Goal: Task Accomplishment & Management: Use online tool/utility

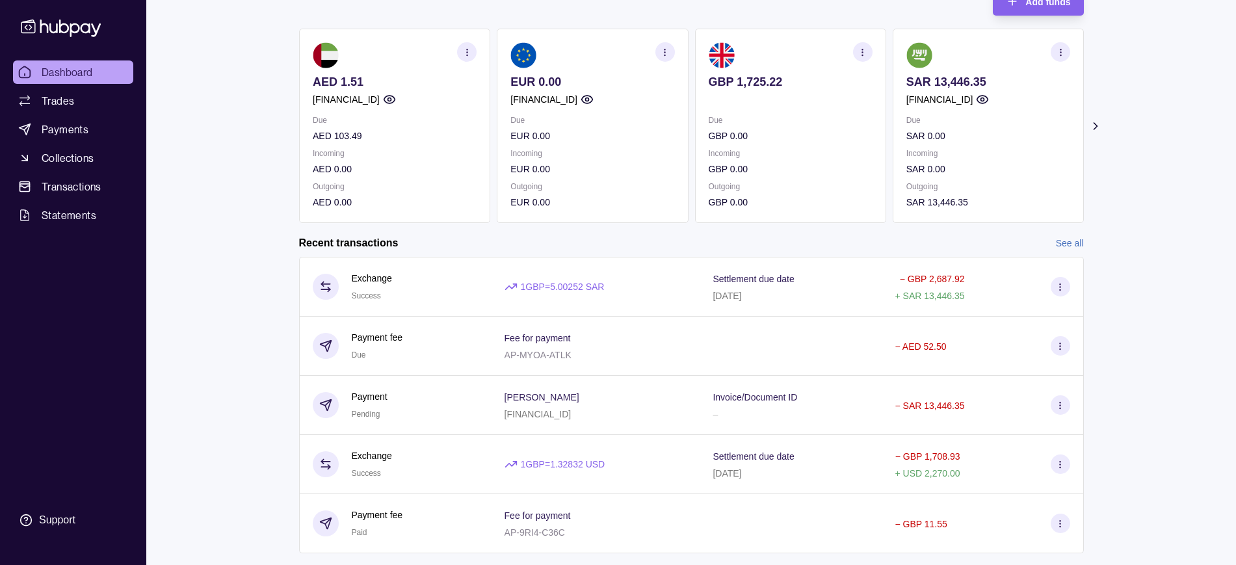
scroll to position [127, 0]
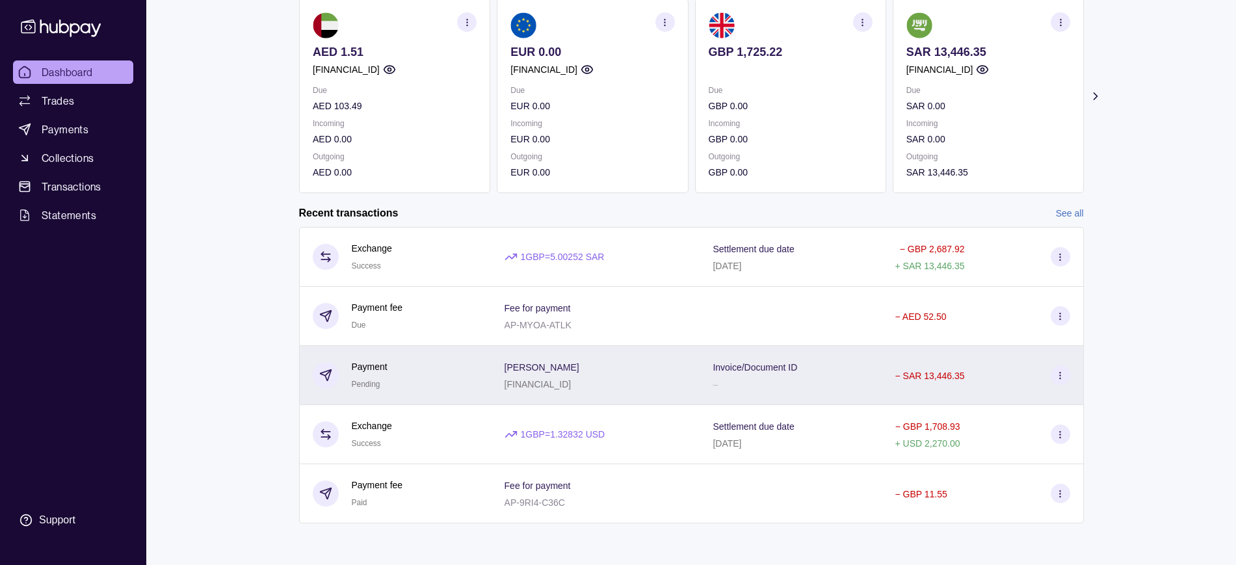
click at [1054, 379] on section at bounding box center [1059, 374] width 19 height 19
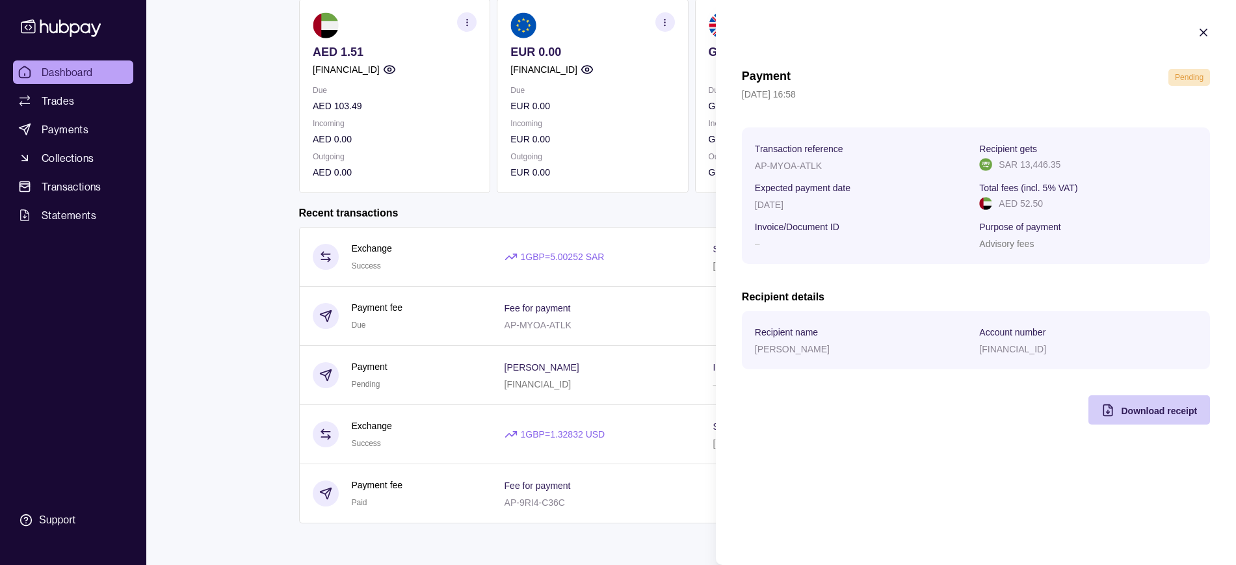
click at [1123, 409] on span "Download receipt" at bounding box center [1158, 411] width 76 height 10
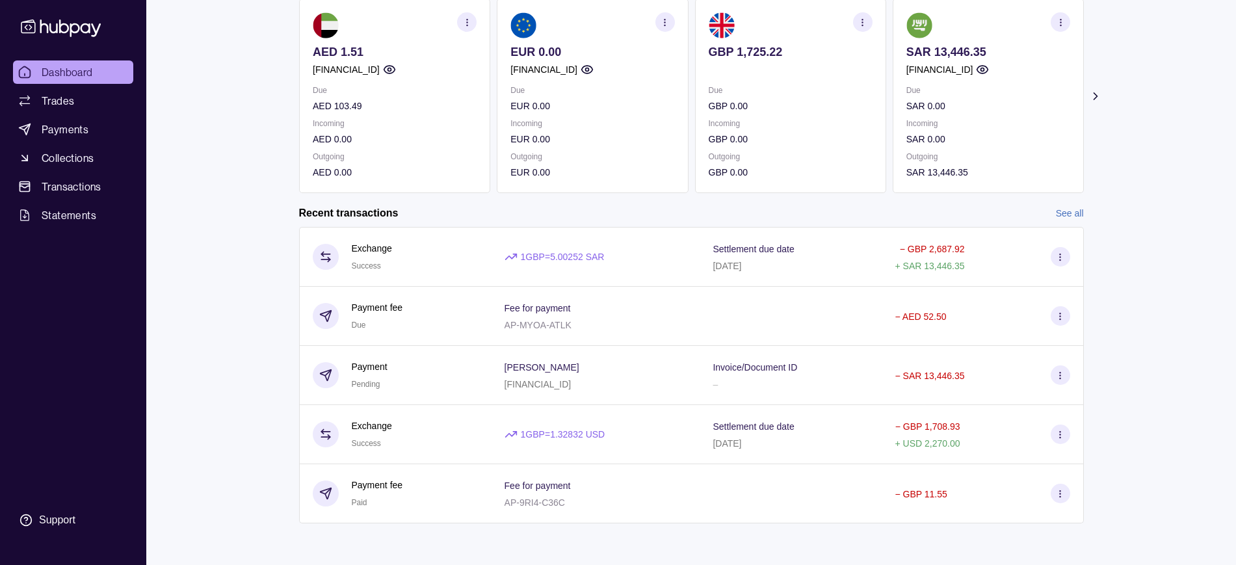
click at [660, 213] on html "Dashboard Trades Payments Collections Transactions Statements Support M Hello, …" at bounding box center [618, 219] width 1236 height 692
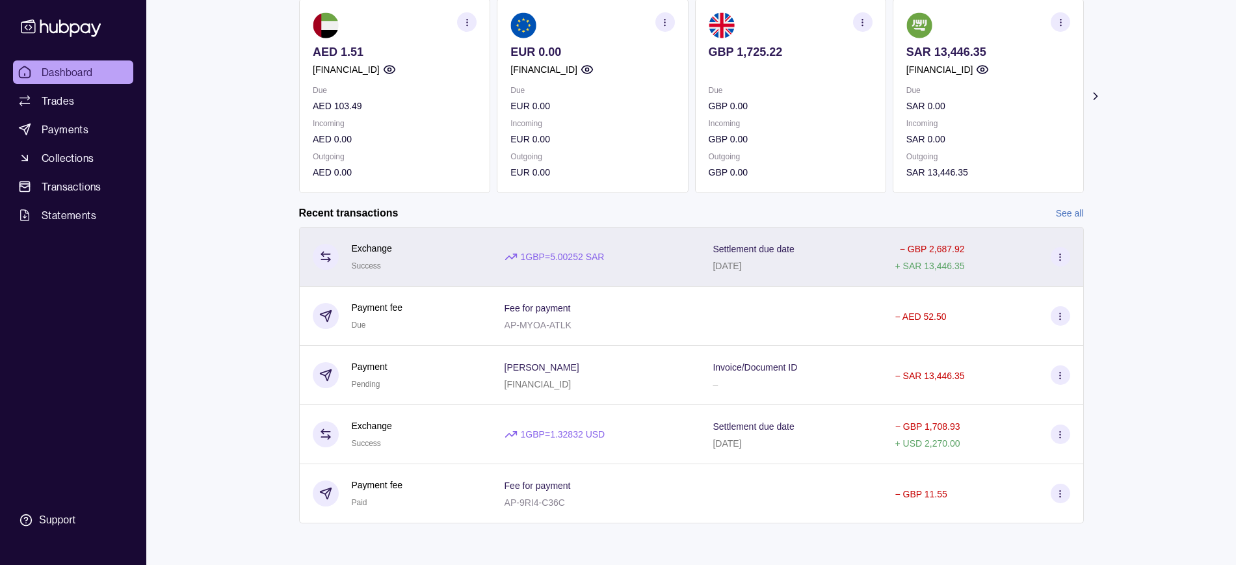
click at [1061, 258] on icon at bounding box center [1060, 257] width 10 height 10
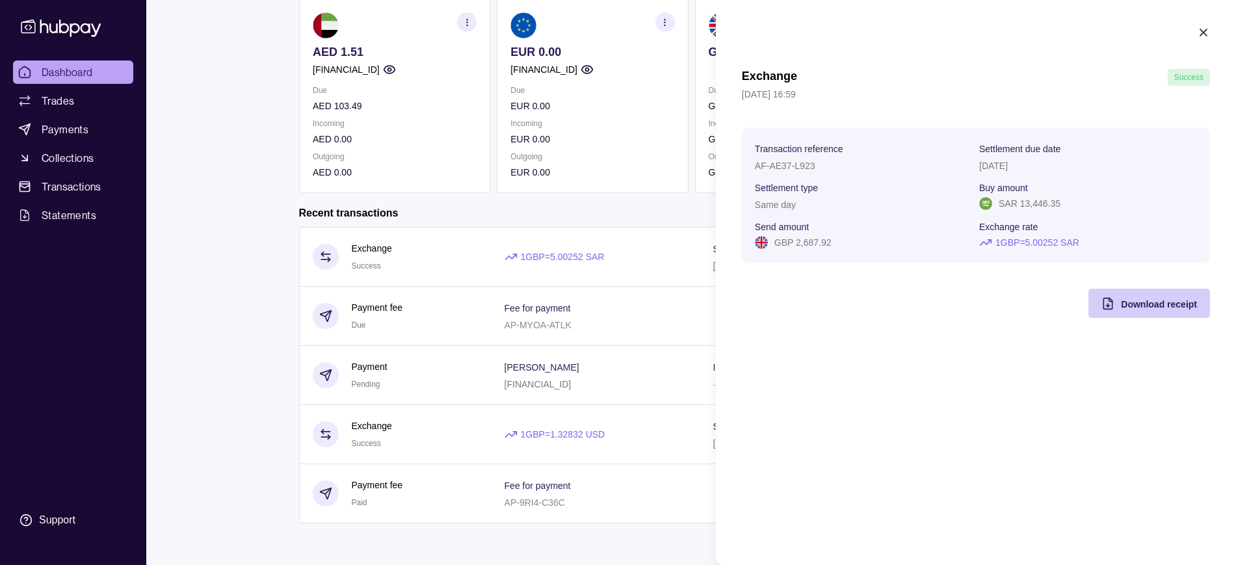
click at [1148, 299] on span "Download receipt" at bounding box center [1158, 304] width 76 height 10
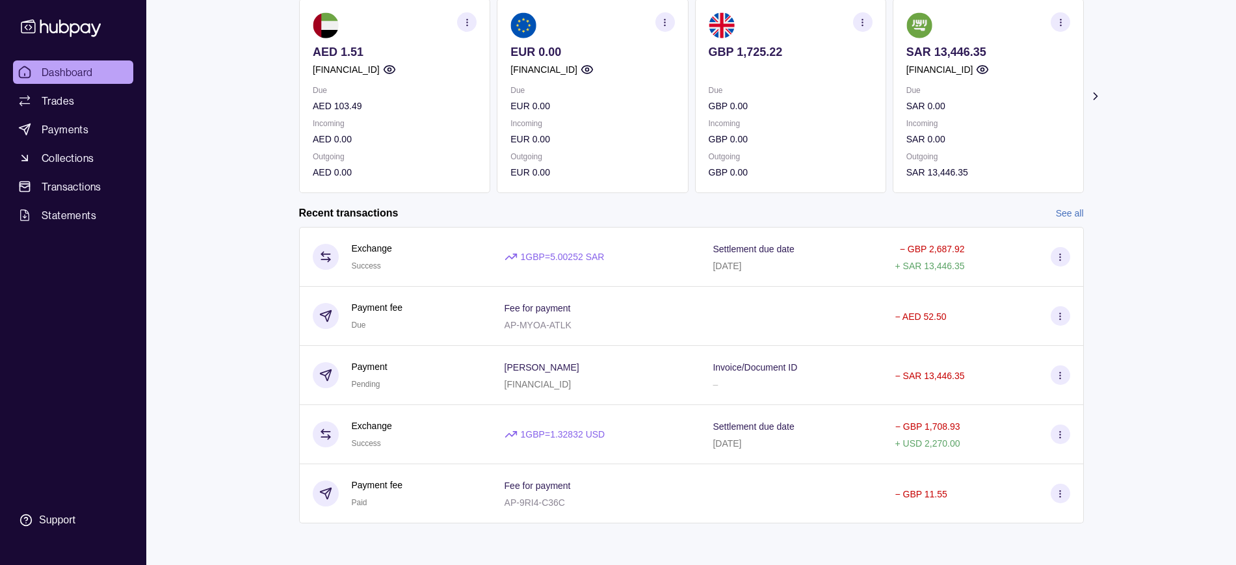
click at [600, 232] on html "Dashboard Trades Payments Collections Transactions Statements Support M Hello, …" at bounding box center [618, 219] width 1236 height 692
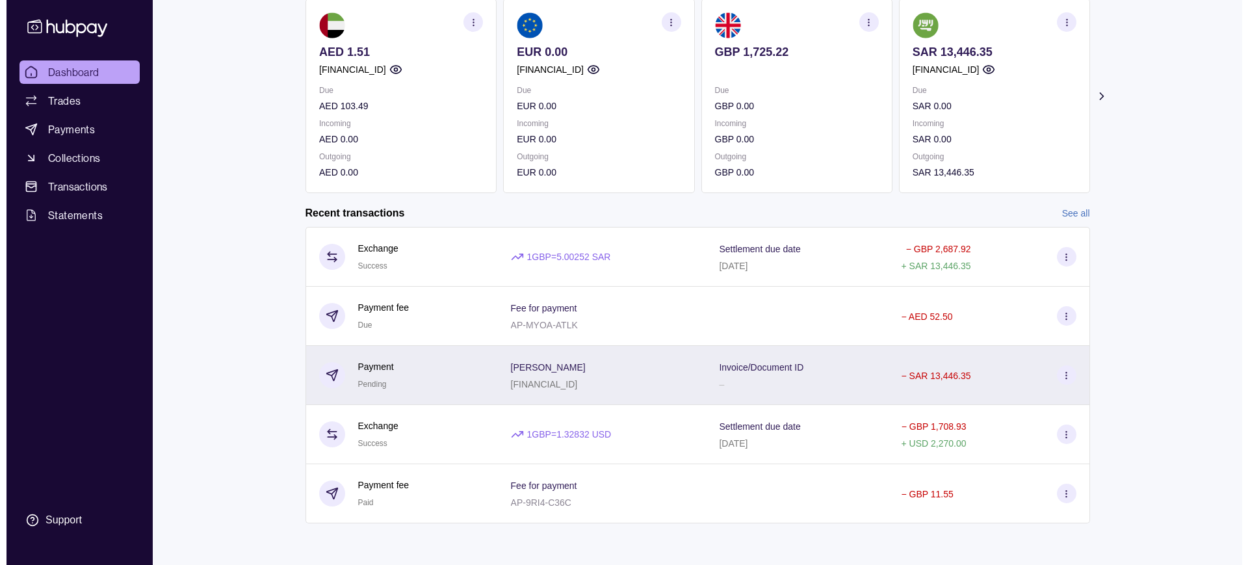
scroll to position [0, 0]
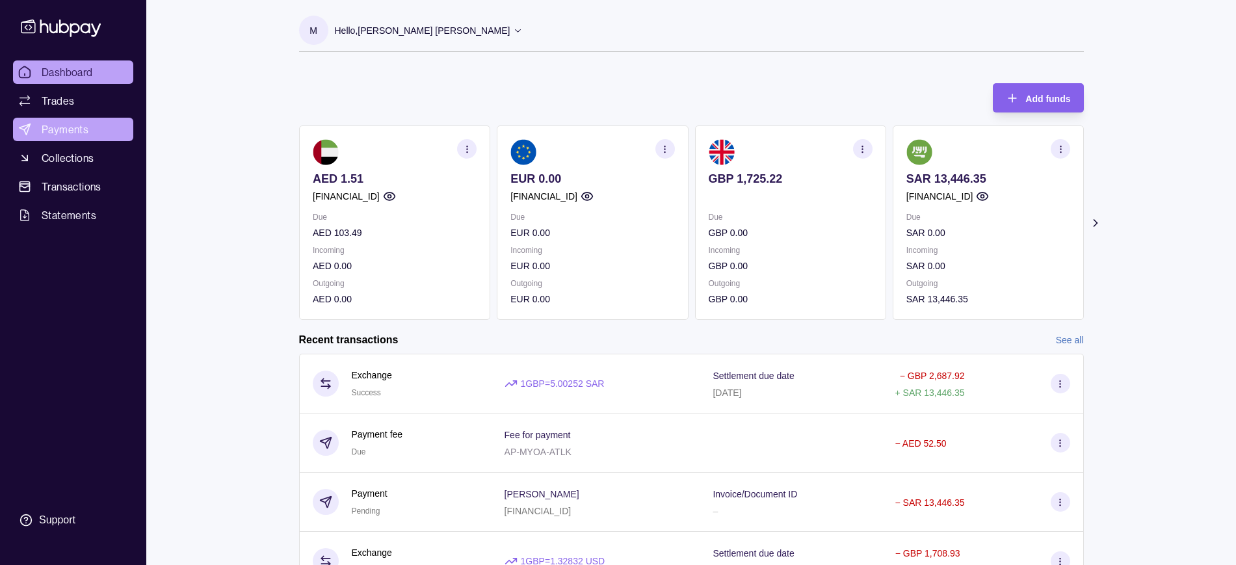
click at [79, 125] on span "Payments" at bounding box center [65, 130] width 47 height 16
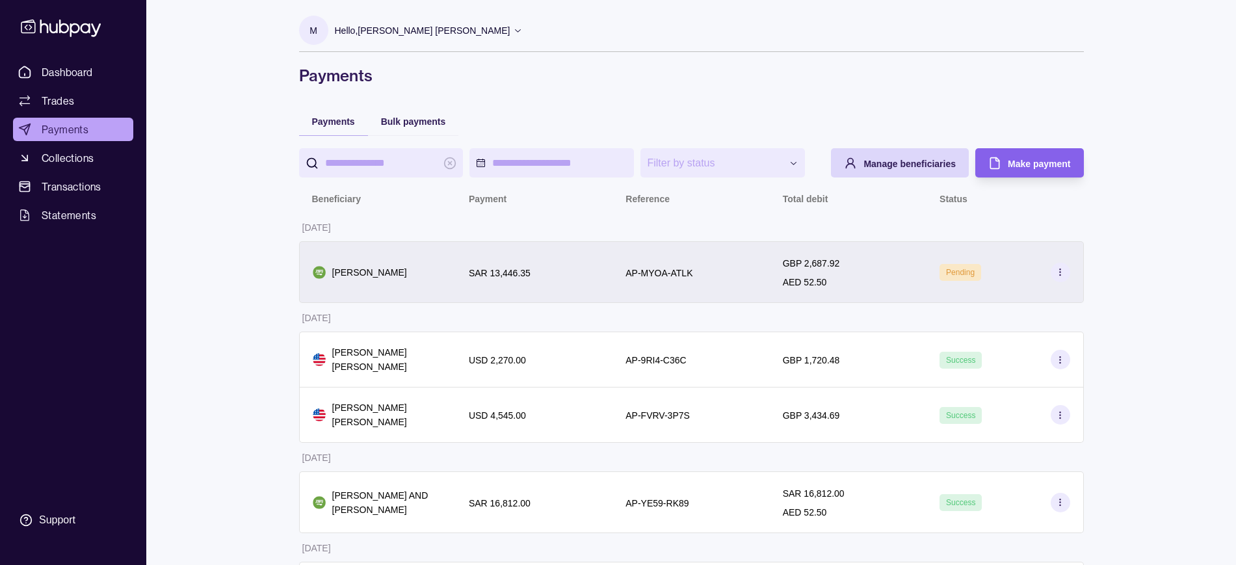
click at [1025, 294] on div "Pending" at bounding box center [1004, 272] width 157 height 62
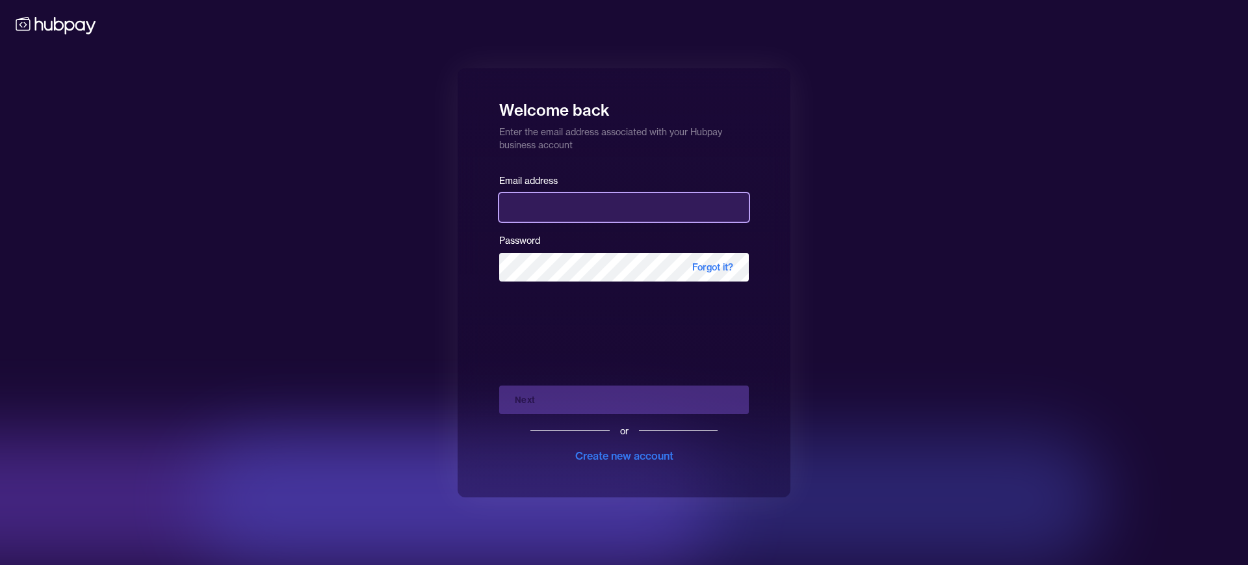
click at [580, 201] on input "email" at bounding box center [624, 207] width 250 height 29
type input "**********"
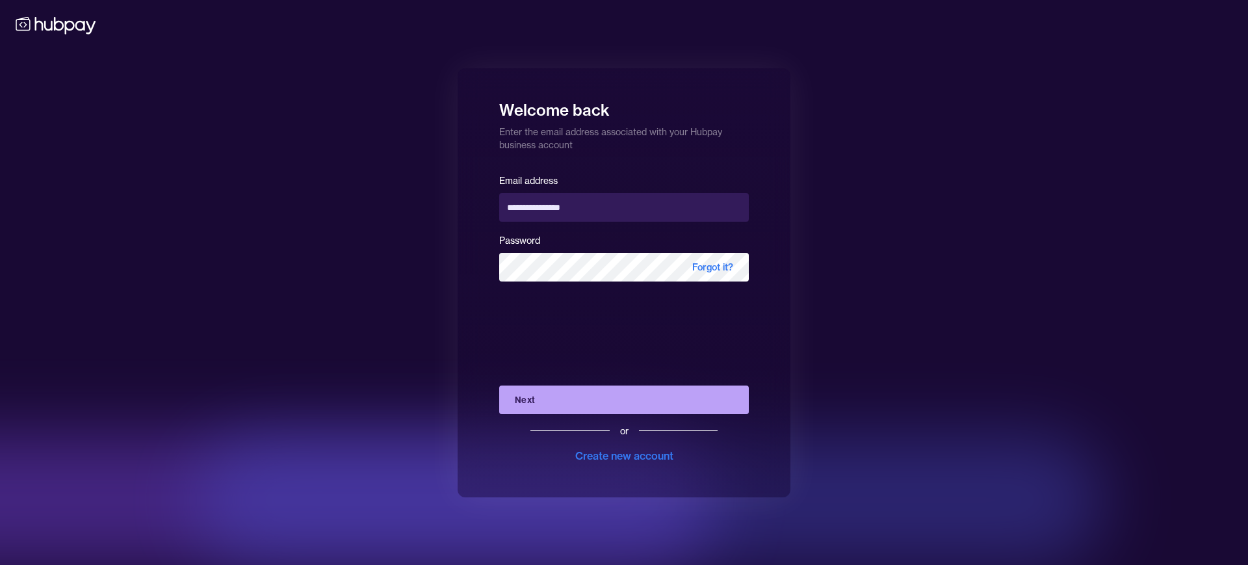
click at [556, 393] on button "Next" at bounding box center [624, 399] width 250 height 29
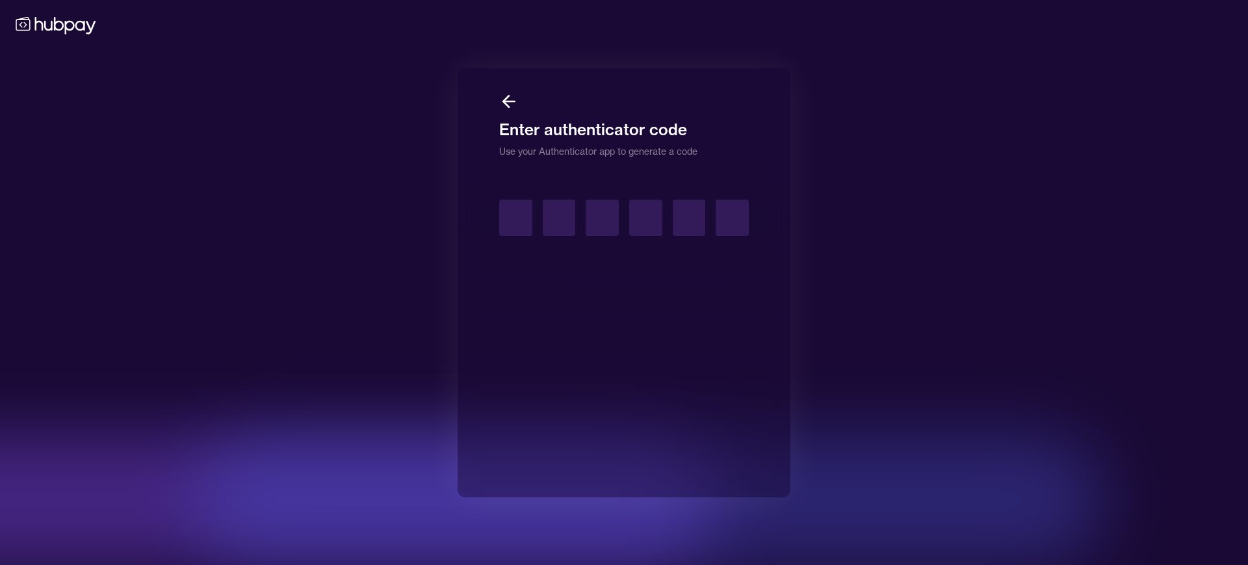
type input "*"
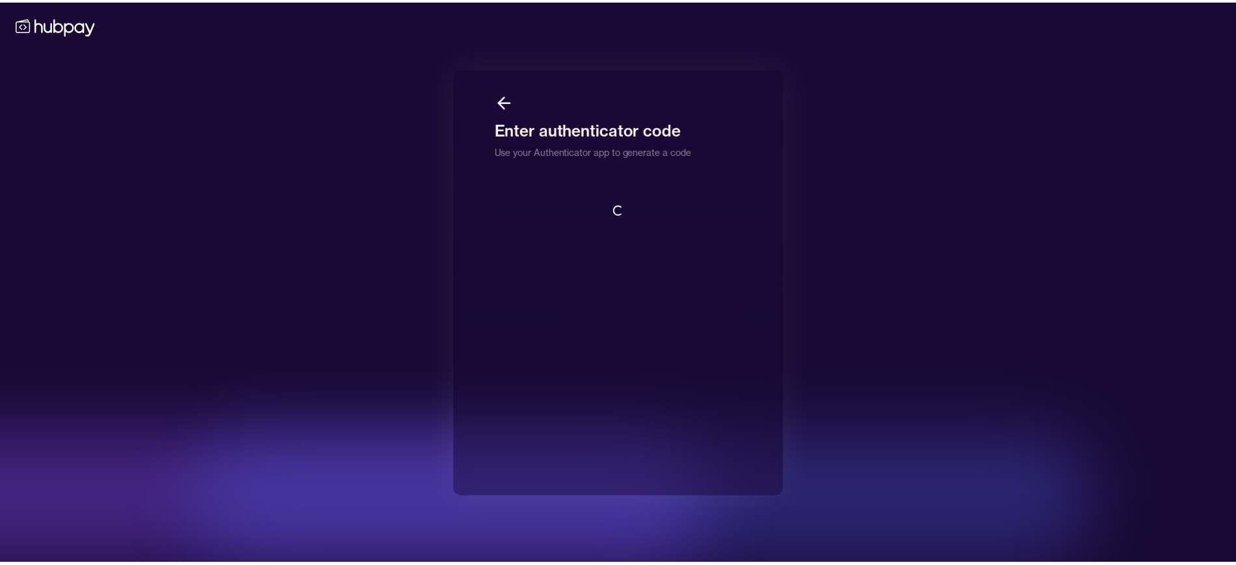
scroll to position [1, 0]
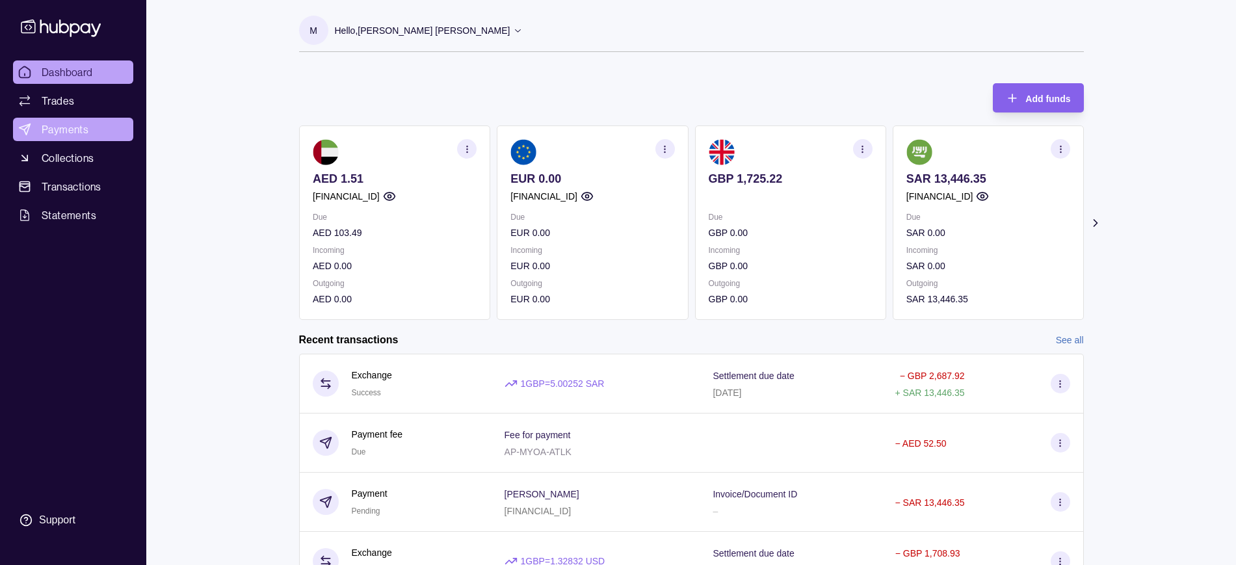
click at [68, 122] on span "Payments" at bounding box center [65, 130] width 47 height 16
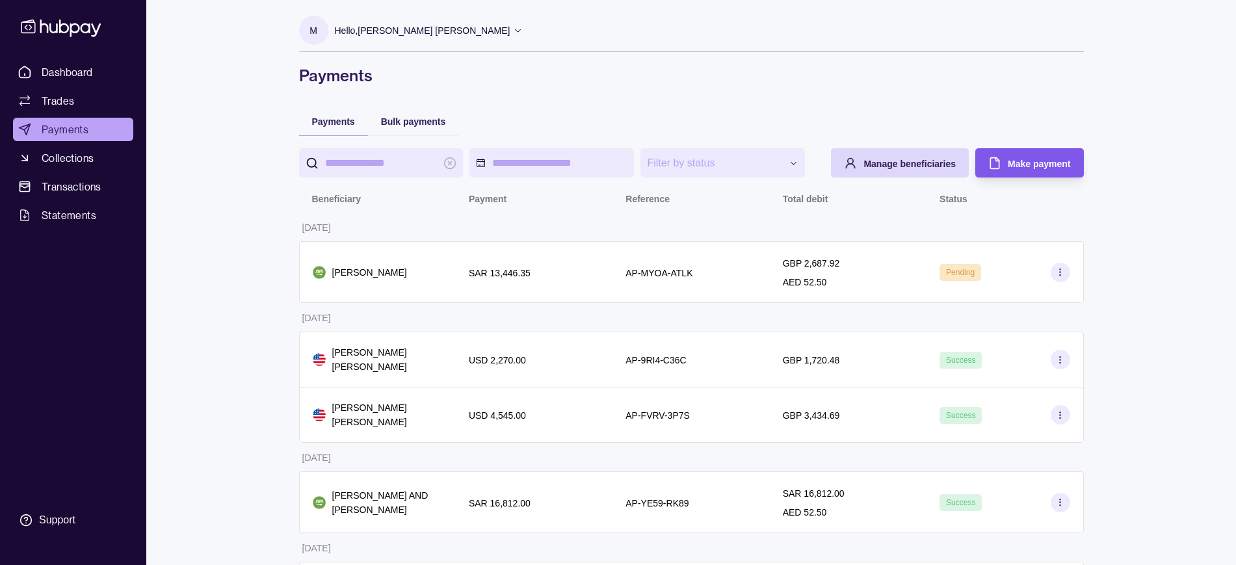
click at [1029, 151] on div "Make payment" at bounding box center [1018, 162] width 101 height 29
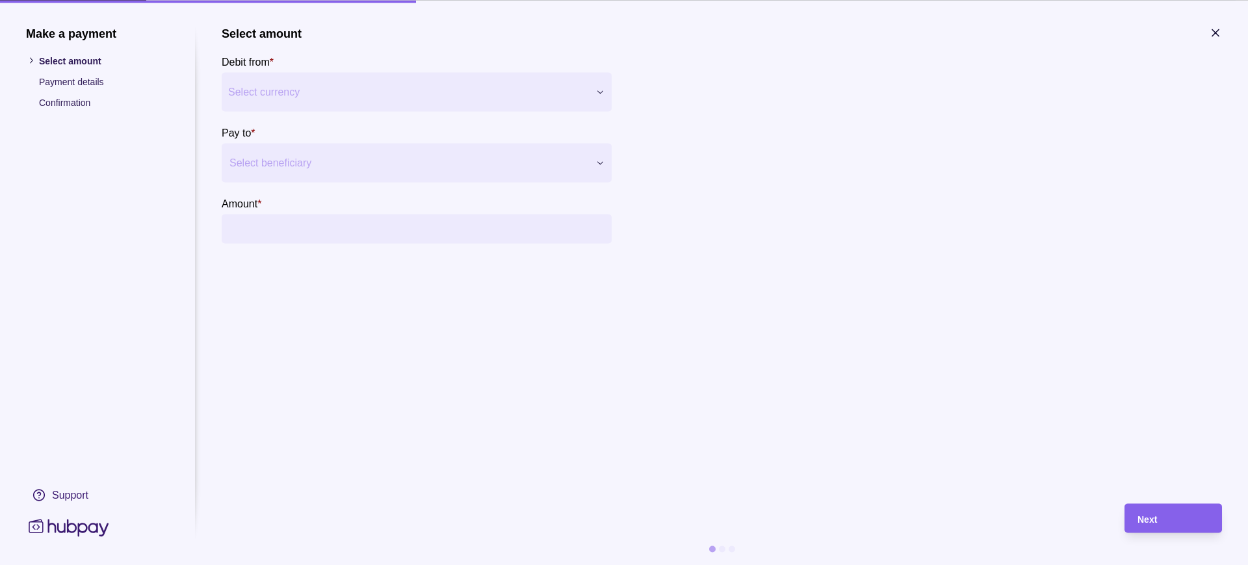
click at [37, 32] on h1 "Make a payment" at bounding box center [97, 33] width 143 height 14
click at [1217, 36] on icon "button" at bounding box center [1215, 32] width 13 height 13
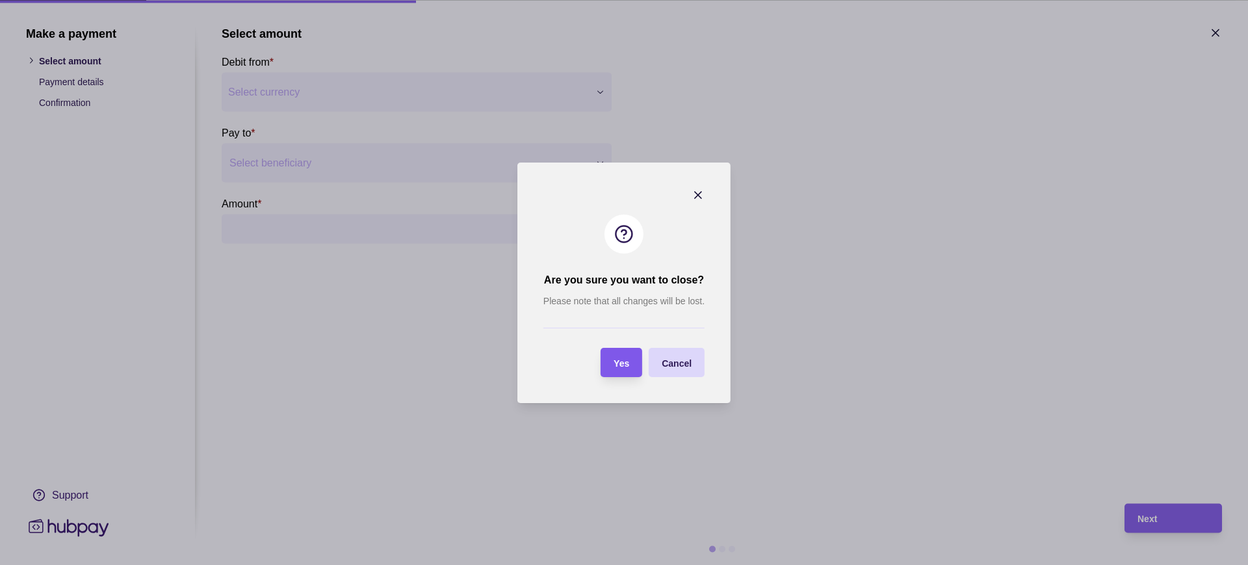
click at [619, 367] on span "Yes" at bounding box center [622, 362] width 16 height 10
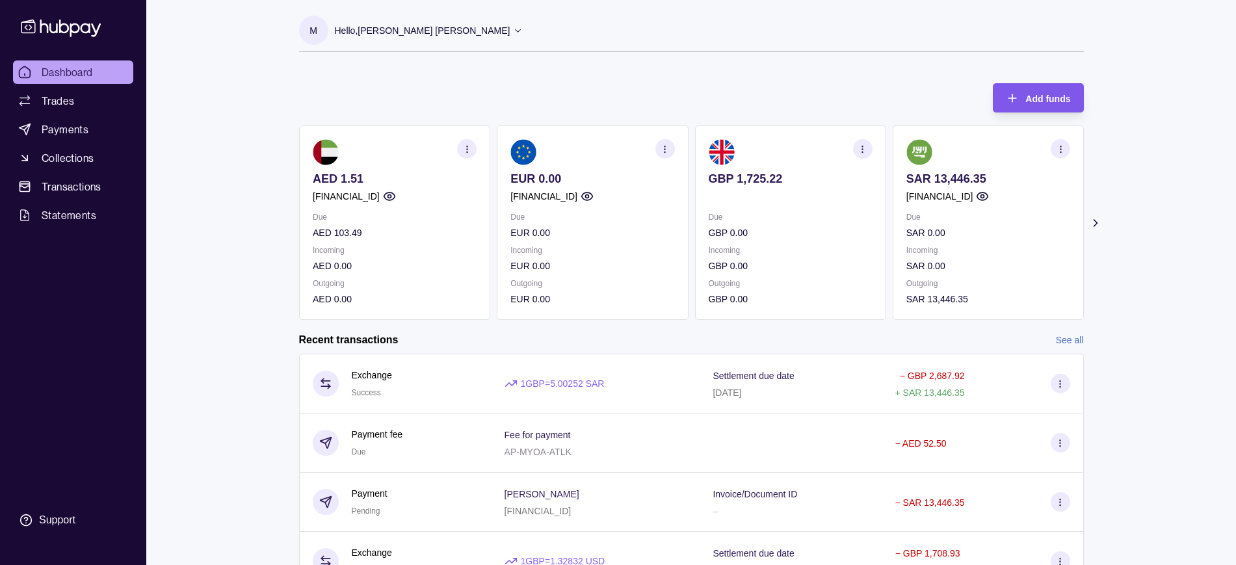
click at [1033, 101] on span "Add funds" at bounding box center [1047, 99] width 45 height 10
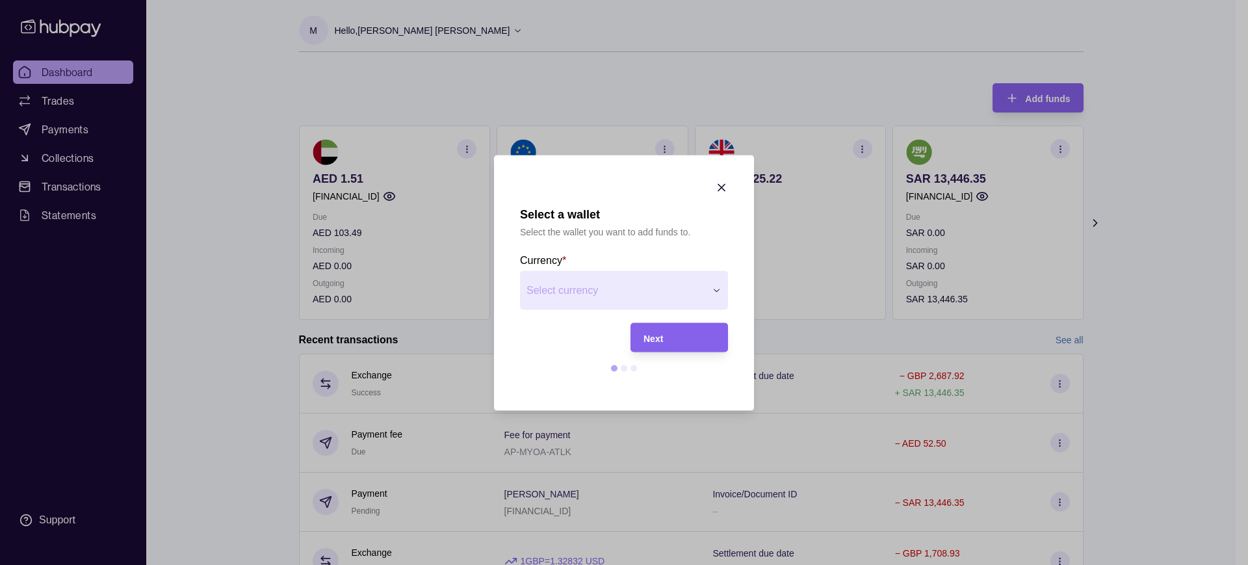
click at [718, 186] on icon "button" at bounding box center [721, 187] width 13 height 13
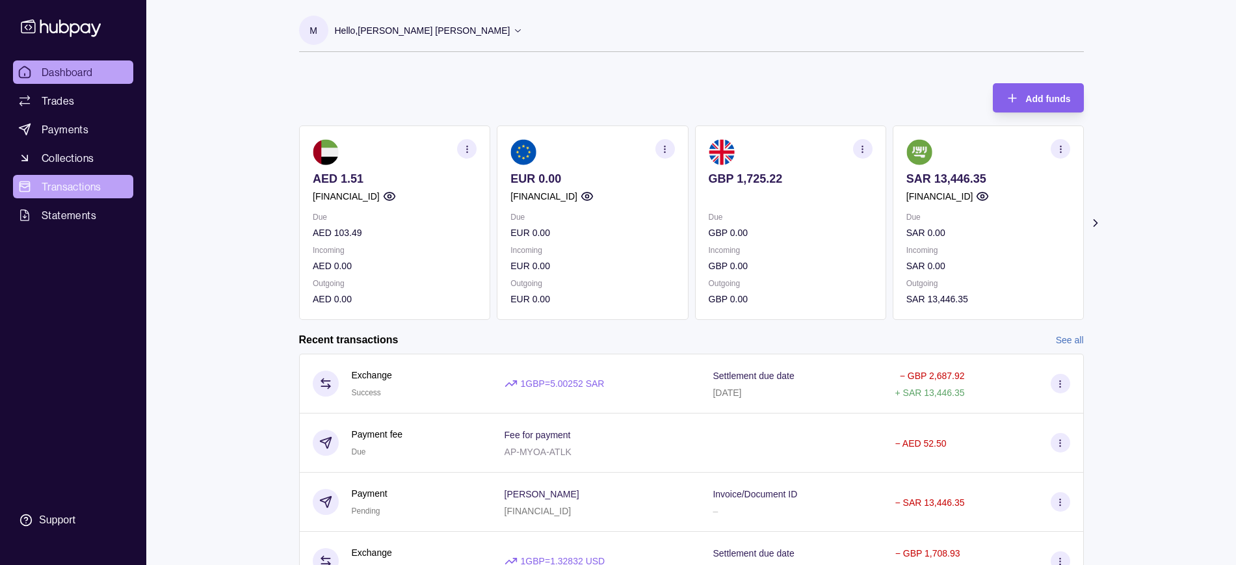
click at [82, 179] on span "Transactions" at bounding box center [72, 187] width 60 height 16
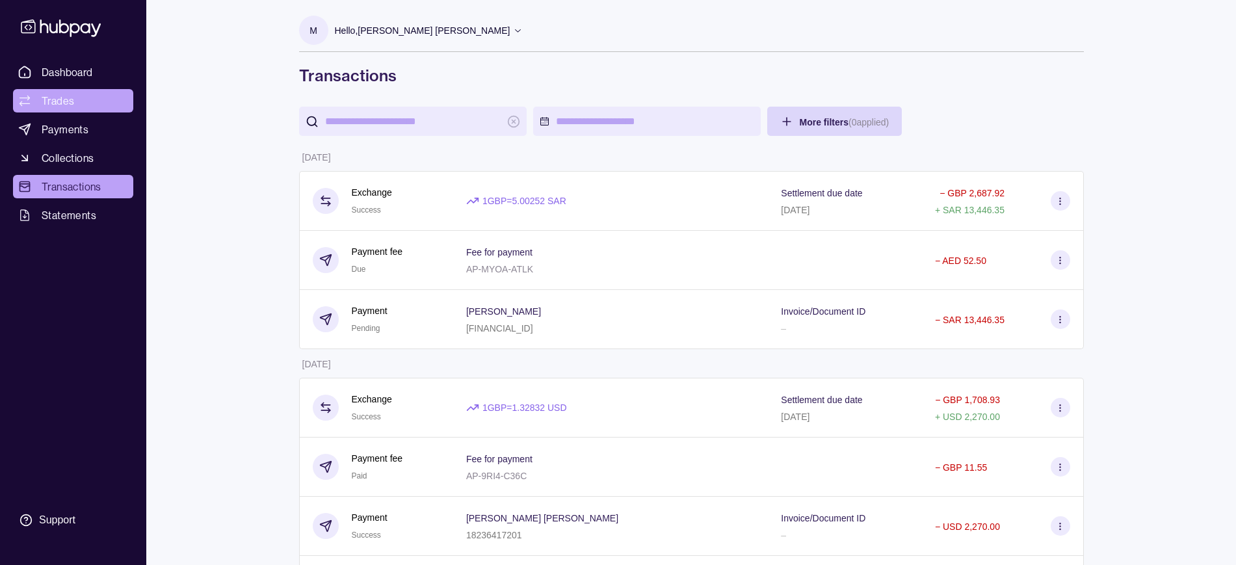
click at [65, 89] on link "Trades" at bounding box center [73, 100] width 120 height 23
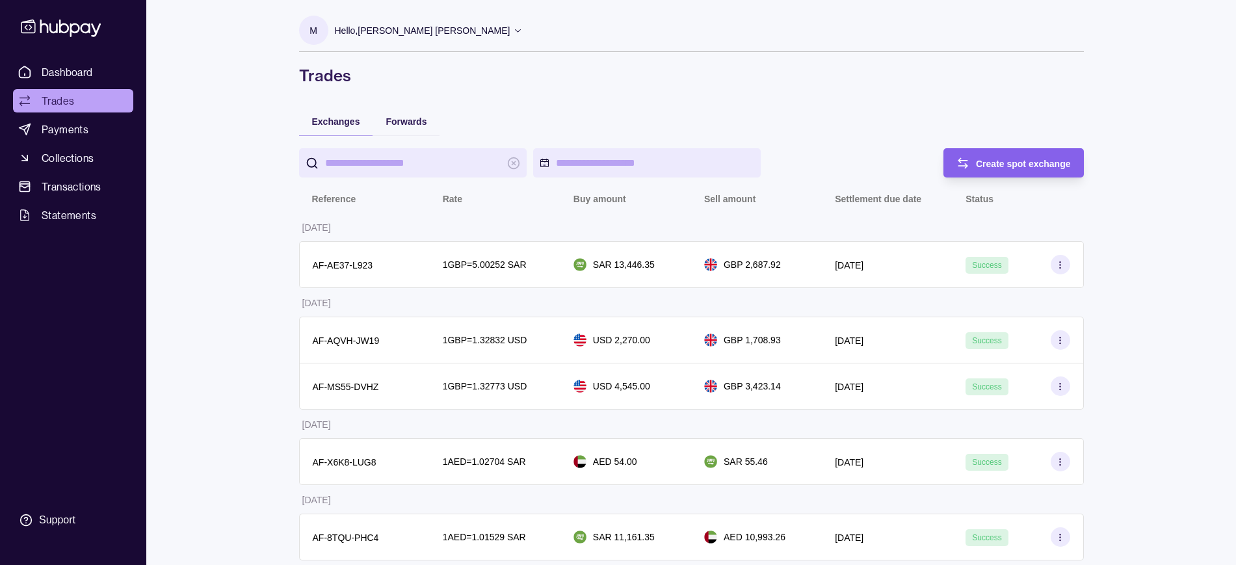
click at [513, 29] on icon at bounding box center [518, 30] width 10 height 10
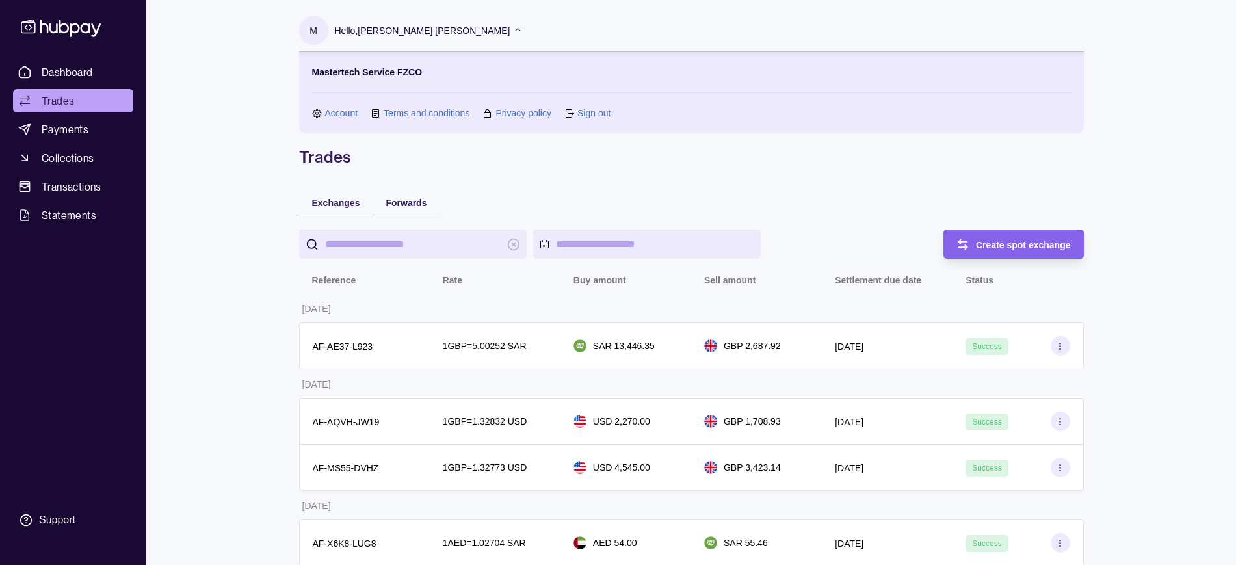
click at [345, 109] on link "Account" at bounding box center [341, 113] width 33 height 14
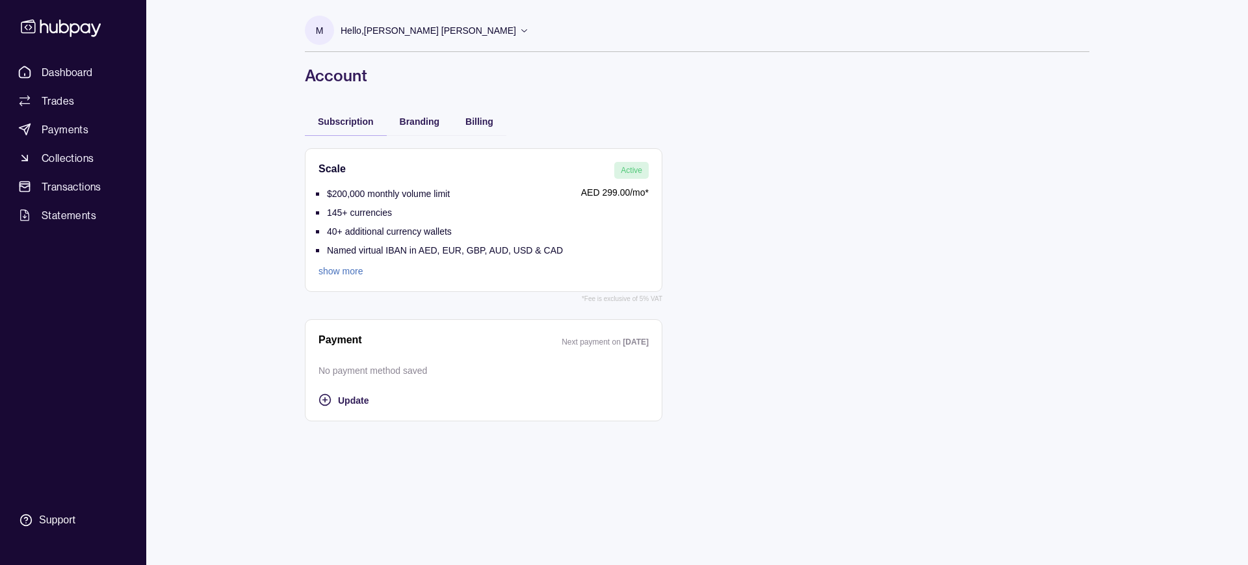
click at [351, 270] on link "show more" at bounding box center [440, 271] width 244 height 14
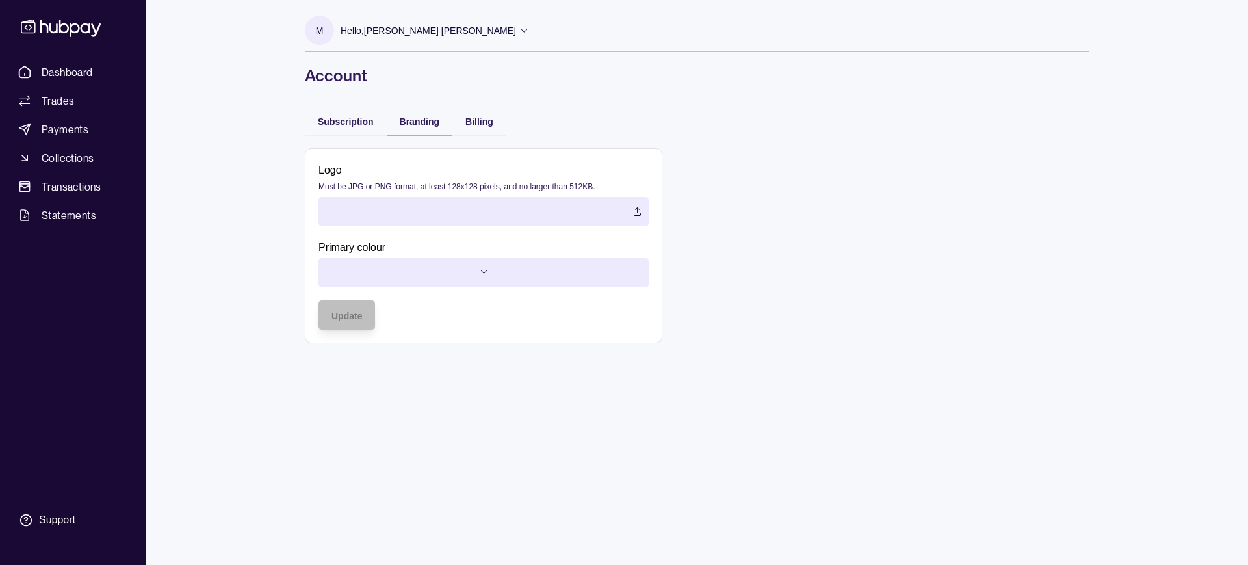
click at [425, 120] on span "Branding" at bounding box center [420, 121] width 40 height 10
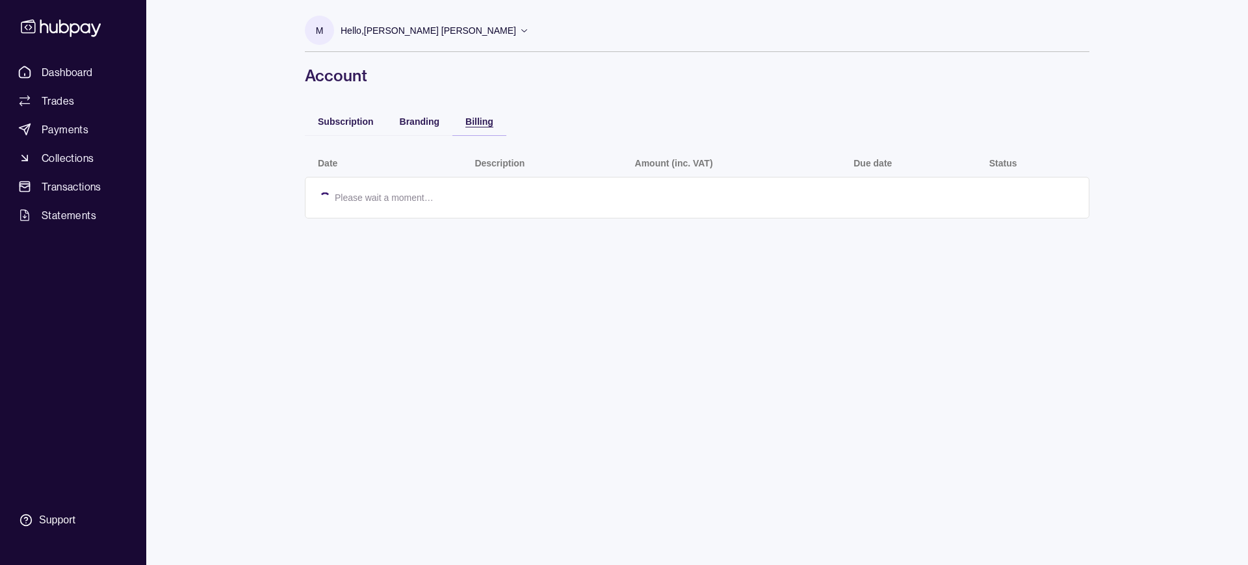
click at [487, 123] on span "Billing" at bounding box center [479, 121] width 28 height 10
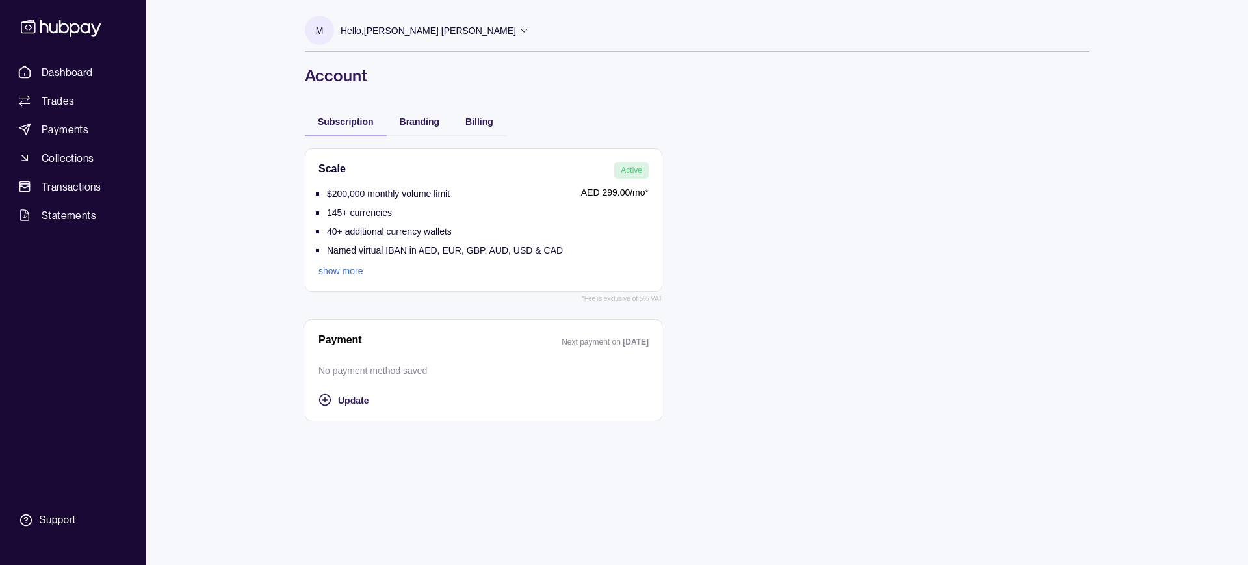
click at [362, 123] on span "Subscription" at bounding box center [346, 121] width 56 height 10
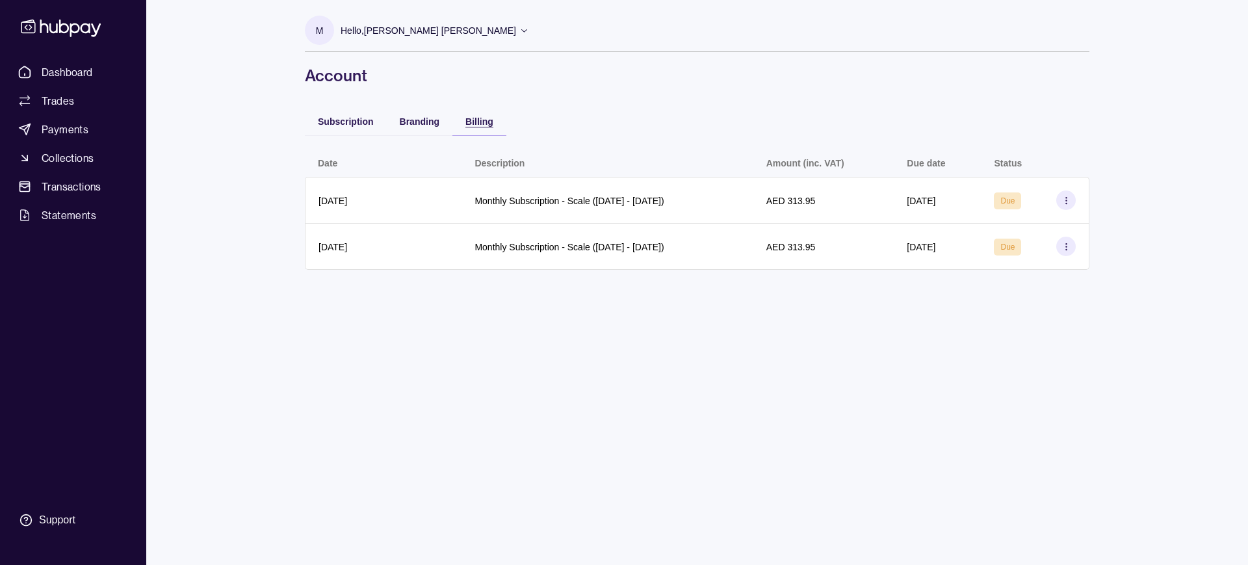
click at [469, 118] on span "Billing" at bounding box center [479, 121] width 28 height 10
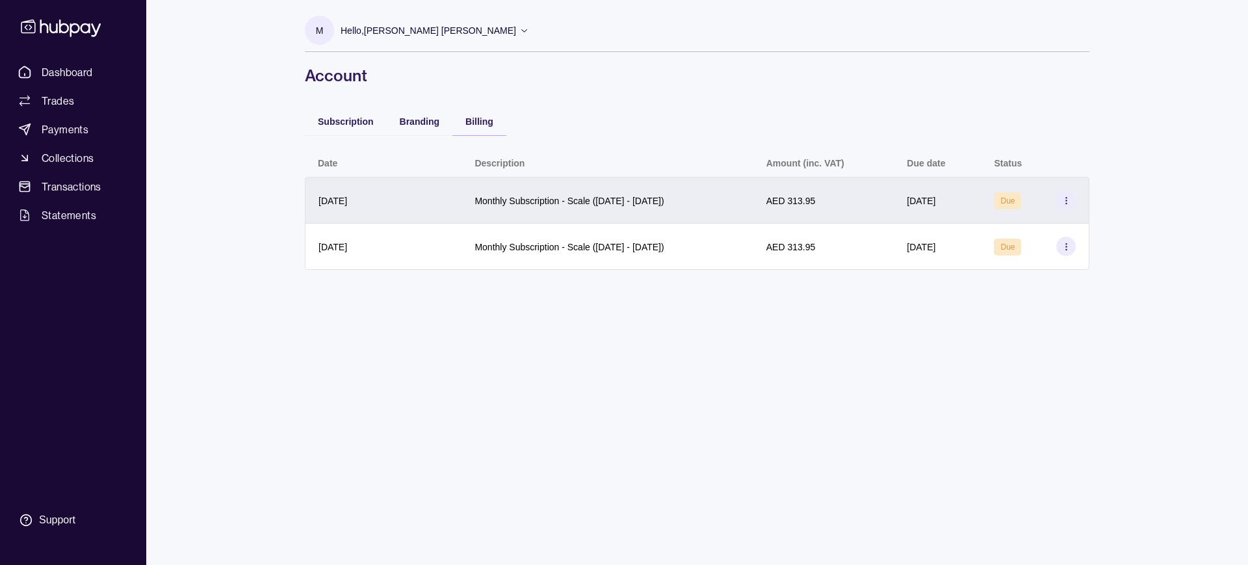
click at [1061, 196] on icon at bounding box center [1066, 201] width 10 height 10
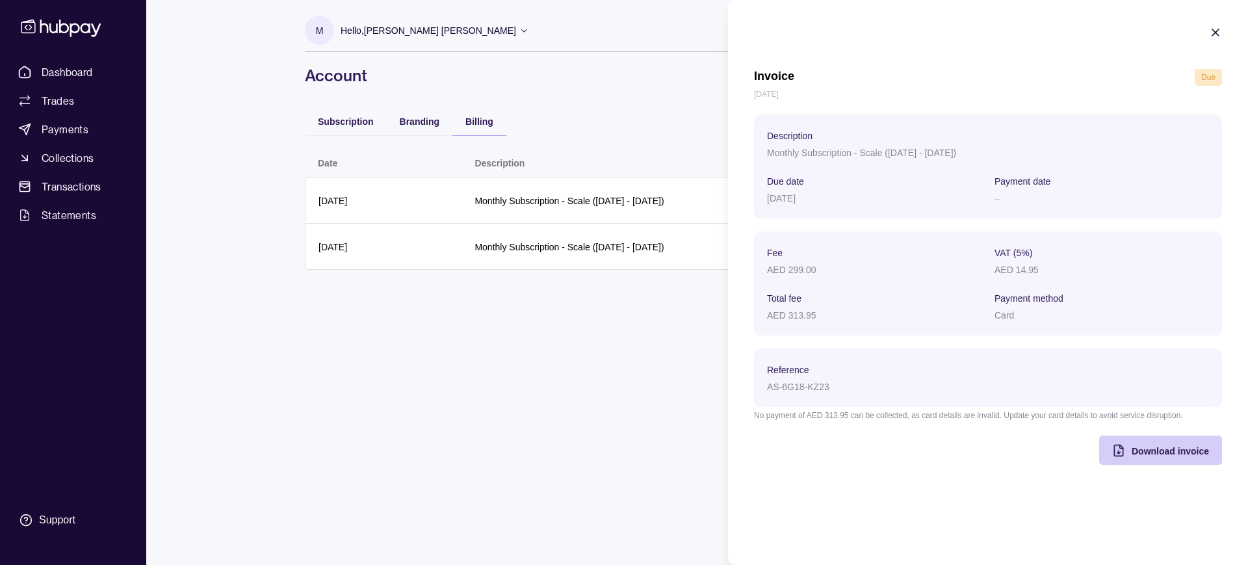
click at [1147, 443] on div "Download invoice" at bounding box center [1170, 451] width 77 height 16
click at [408, 337] on html "Dashboard Trades Payments Collections Transactions Statements Support M Hello, …" at bounding box center [624, 282] width 1248 height 565
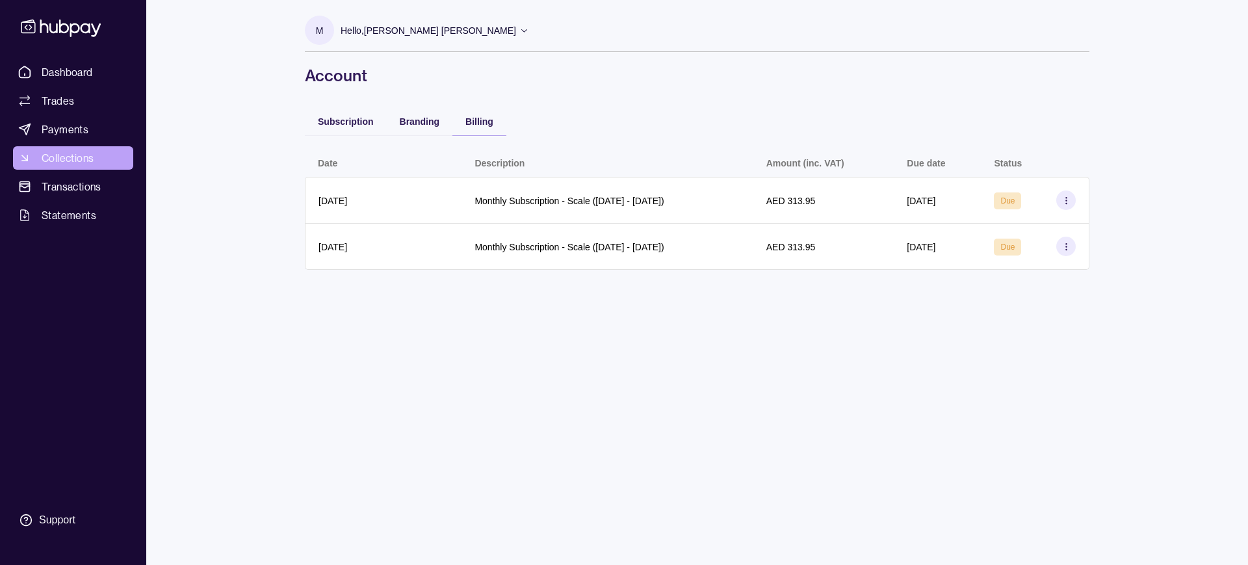
click at [58, 165] on span "Collections" at bounding box center [68, 158] width 52 height 16
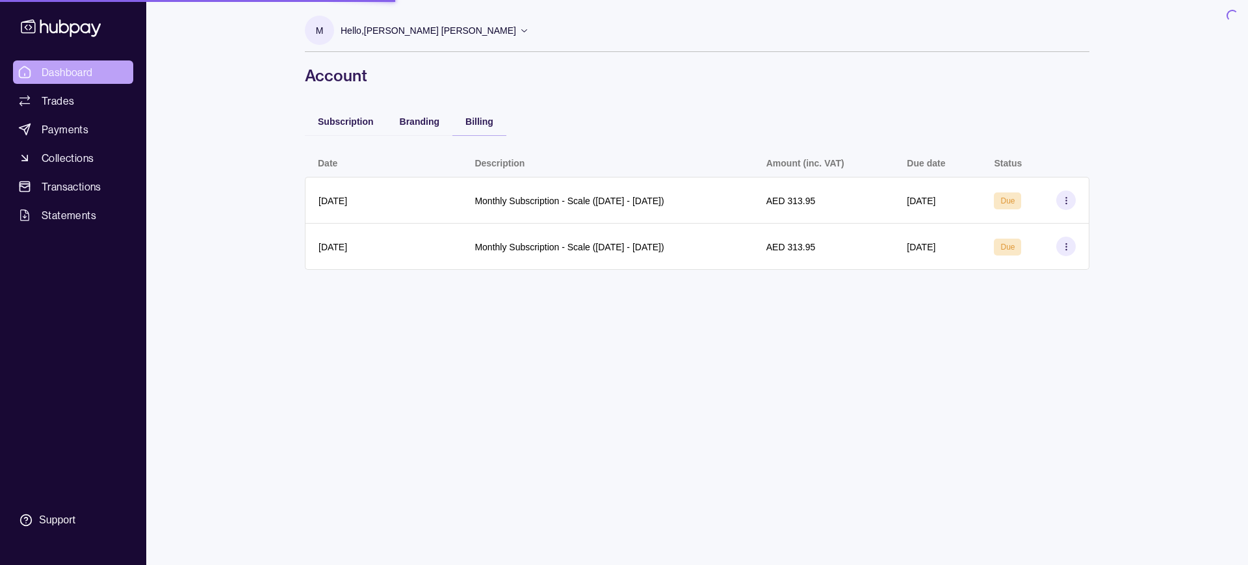
click at [68, 69] on span "Dashboard" at bounding box center [67, 72] width 51 height 16
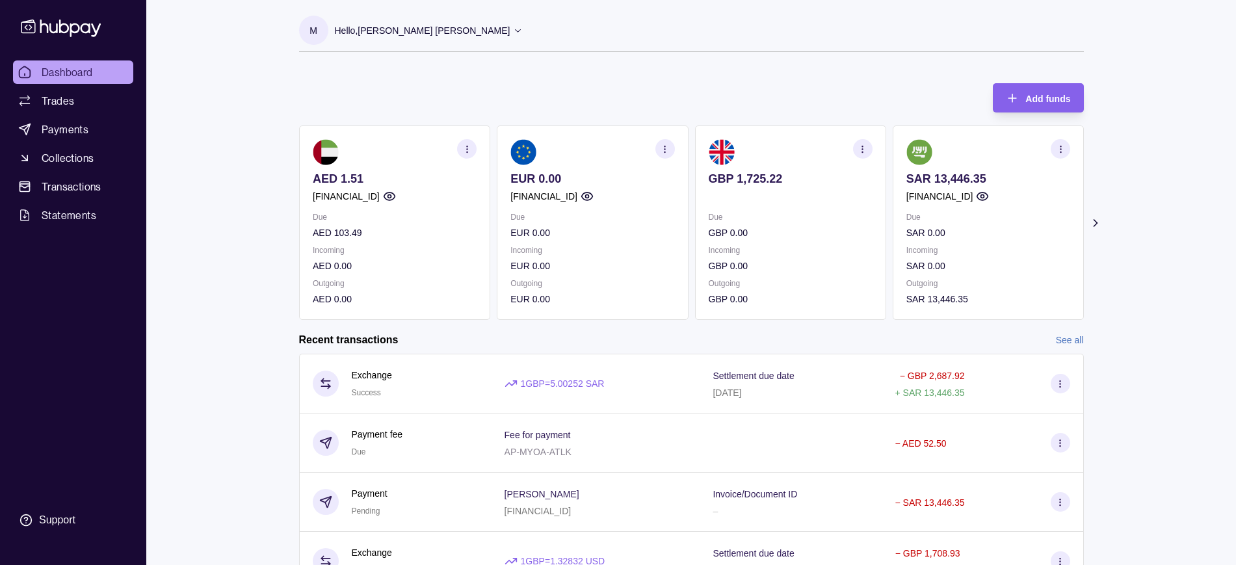
click at [448, 35] on div "Hello, [PERSON_NAME] [PERSON_NAME]" at bounding box center [429, 30] width 188 height 27
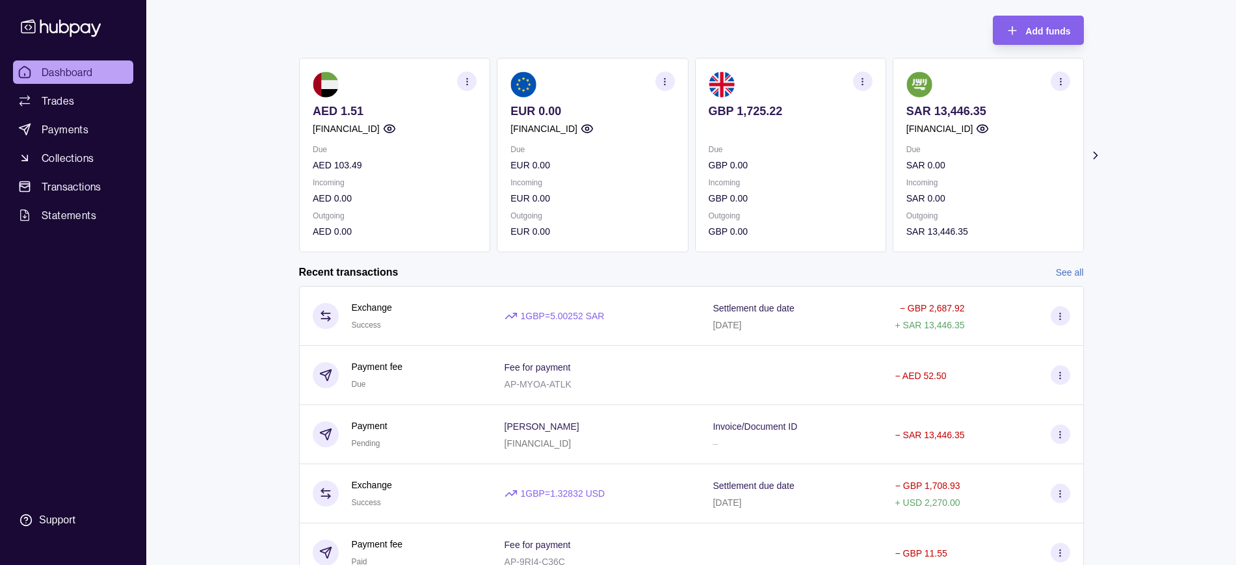
scroll to position [151, 0]
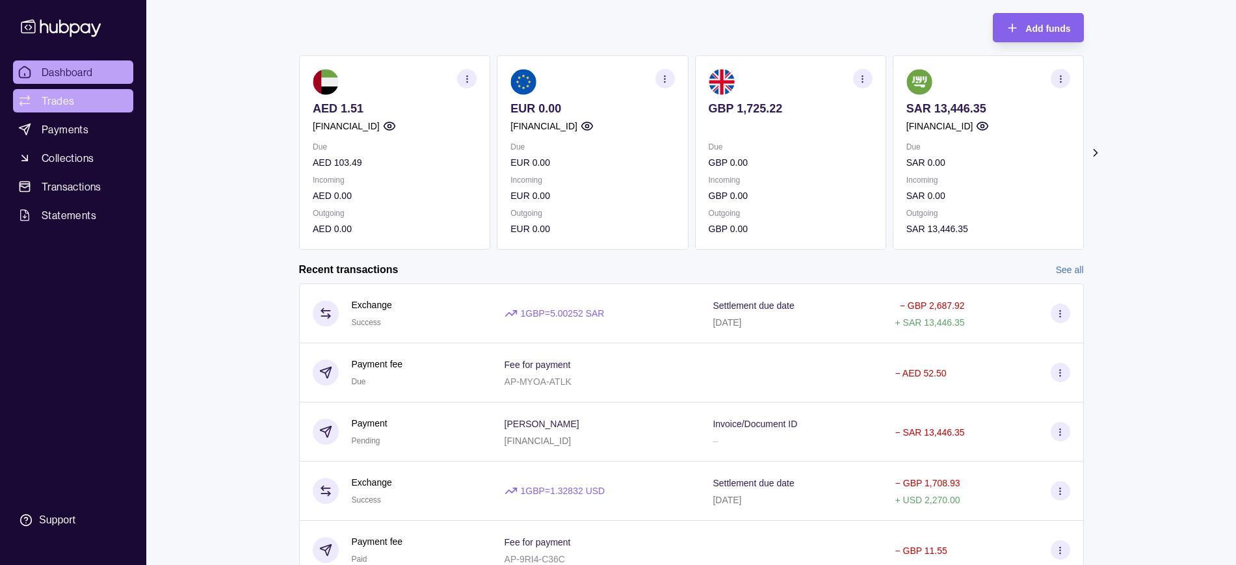
click at [53, 99] on span "Trades" at bounding box center [58, 101] width 32 height 16
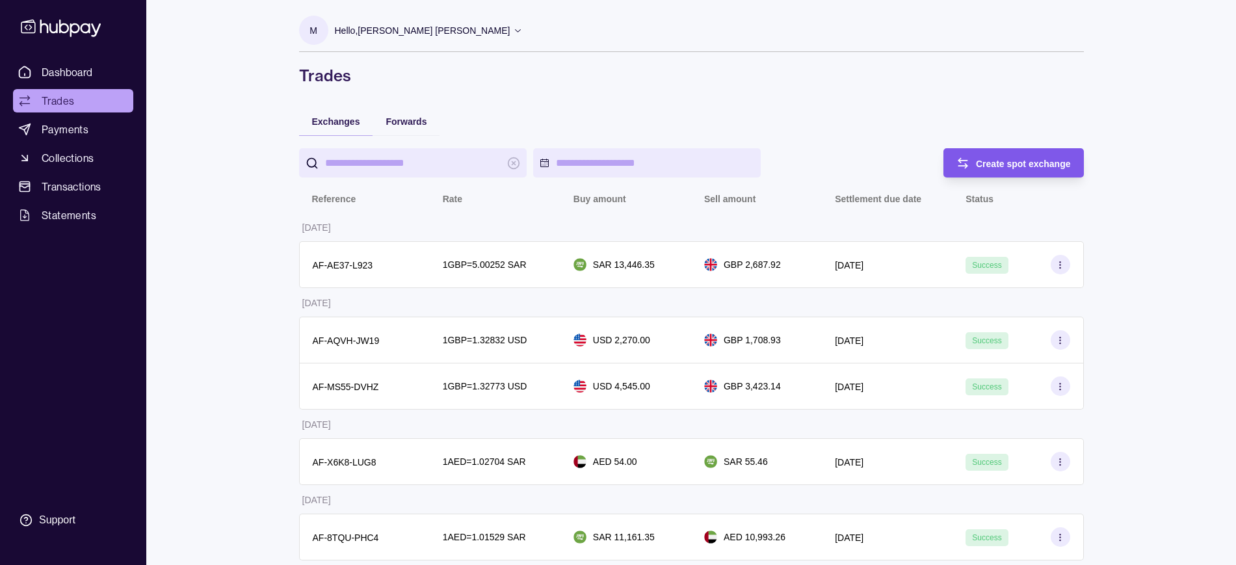
click at [983, 162] on span "Create spot exchange" at bounding box center [1023, 164] width 95 height 10
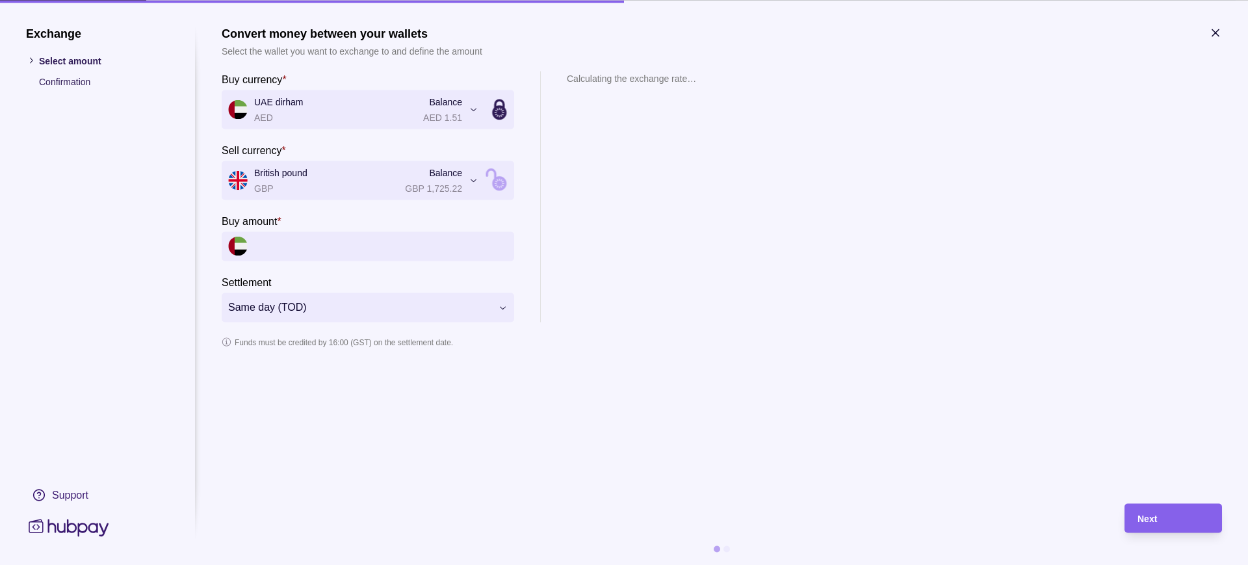
click at [311, 246] on input "Buy amount *" at bounding box center [380, 245] width 253 height 29
type input "*"
type input "***"
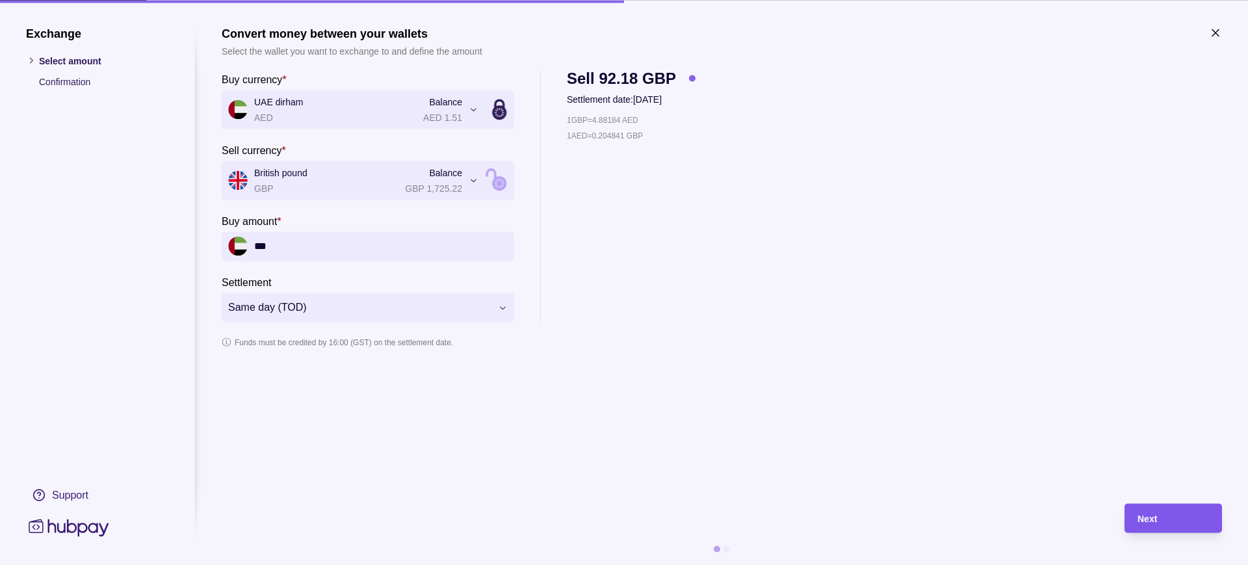
click at [1178, 517] on div "Next" at bounding box center [1172, 518] width 71 height 16
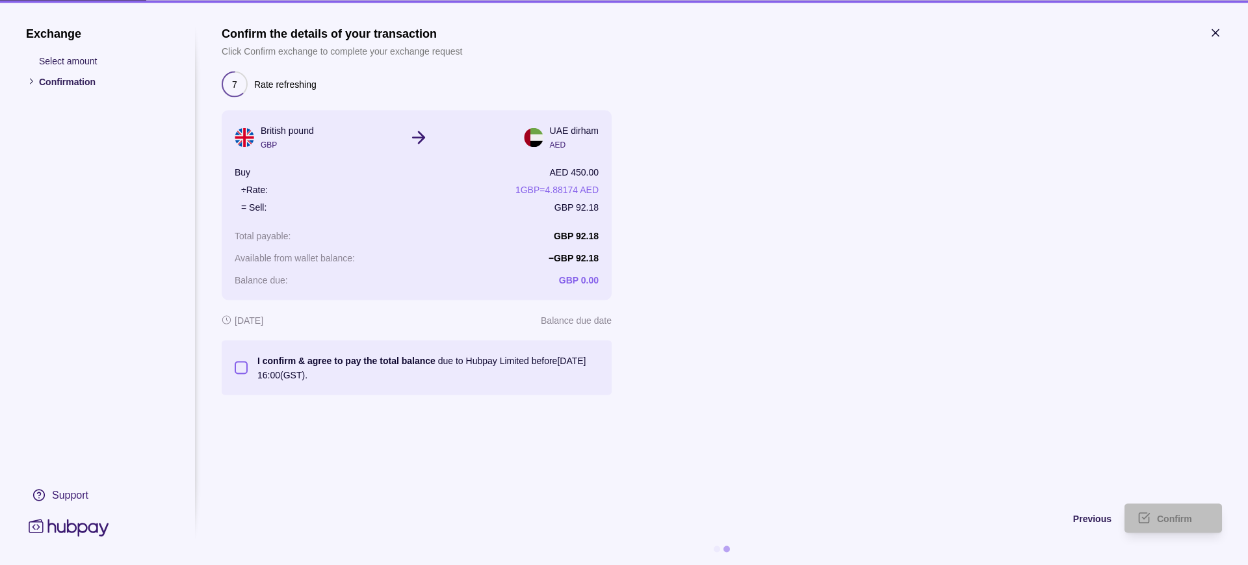
click at [238, 364] on button "I confirm & agree to pay the total balance due to Hubpay Limited before [DATE] …" at bounding box center [241, 367] width 13 height 13
click at [1162, 511] on div "Confirm" at bounding box center [1183, 518] width 52 height 16
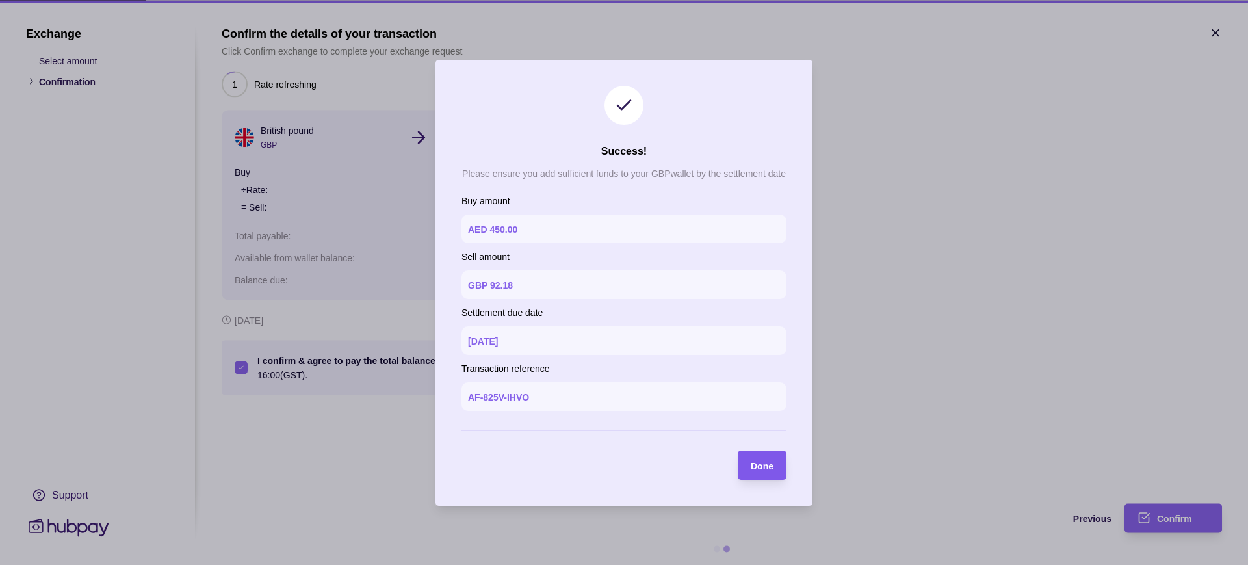
click at [762, 464] on span "Done" at bounding box center [762, 465] width 23 height 10
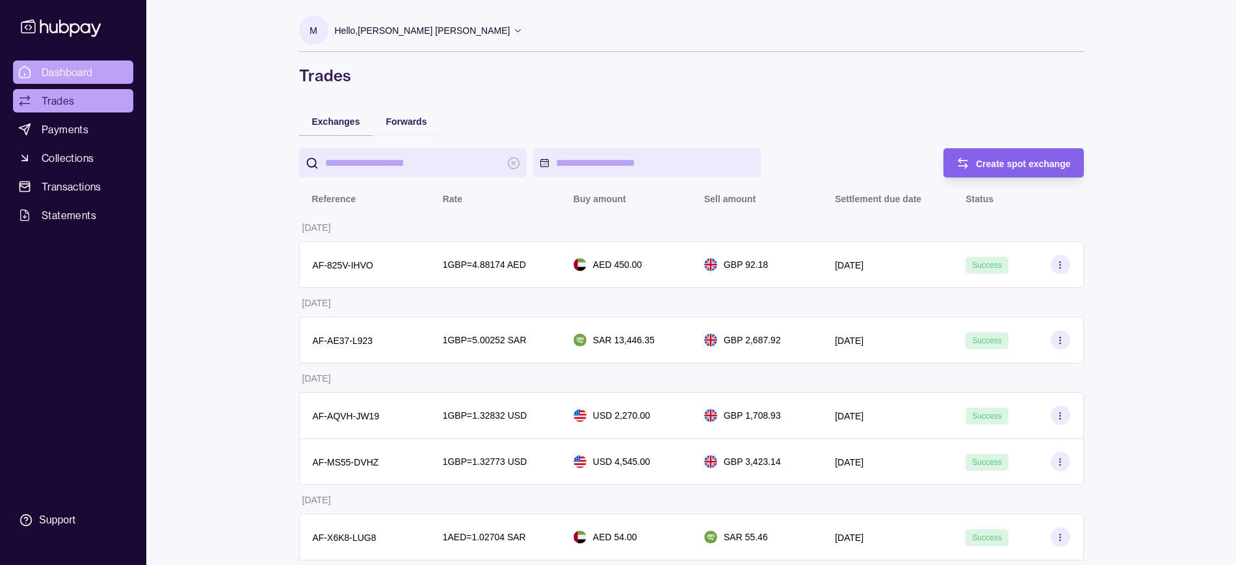
click at [74, 65] on span "Dashboard" at bounding box center [67, 72] width 51 height 16
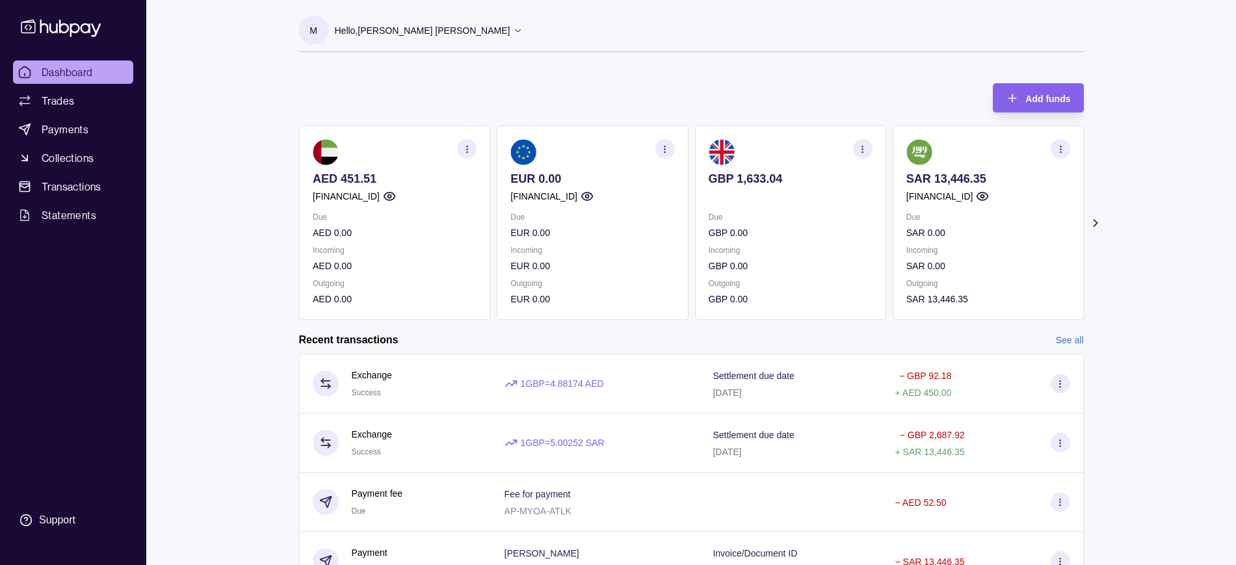
click at [79, 71] on span "Dashboard" at bounding box center [67, 72] width 51 height 16
click at [84, 84] on ul "Dashboard Trades Payments Collections Transactions Statements" at bounding box center [73, 143] width 120 height 166
click at [60, 95] on span "Trades" at bounding box center [58, 101] width 32 height 16
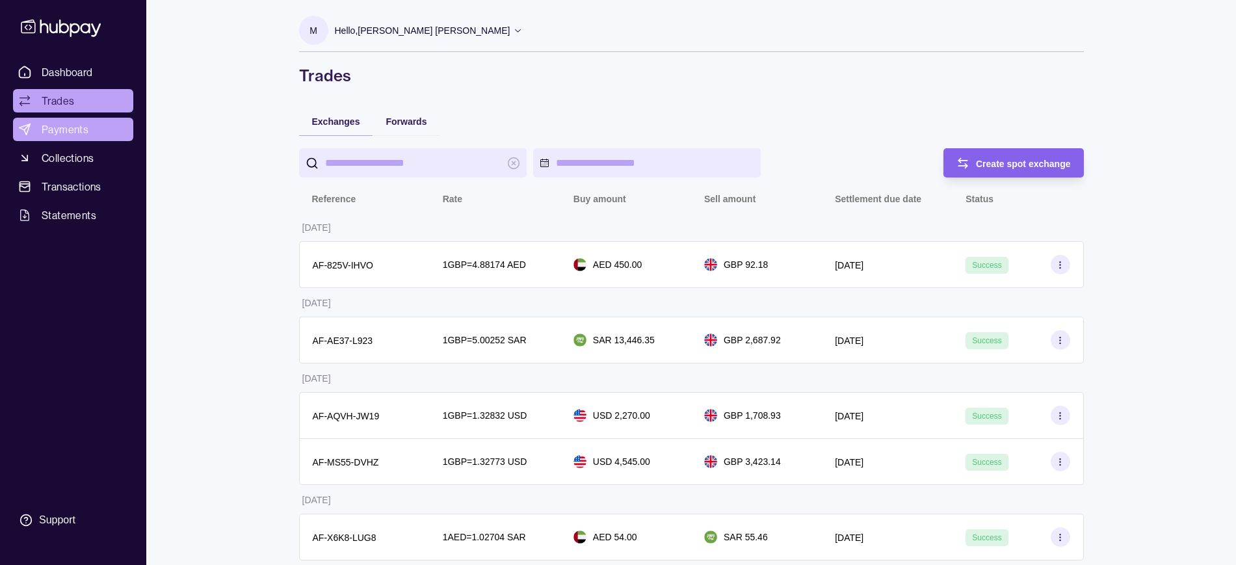
click at [66, 135] on span "Payments" at bounding box center [65, 130] width 47 height 16
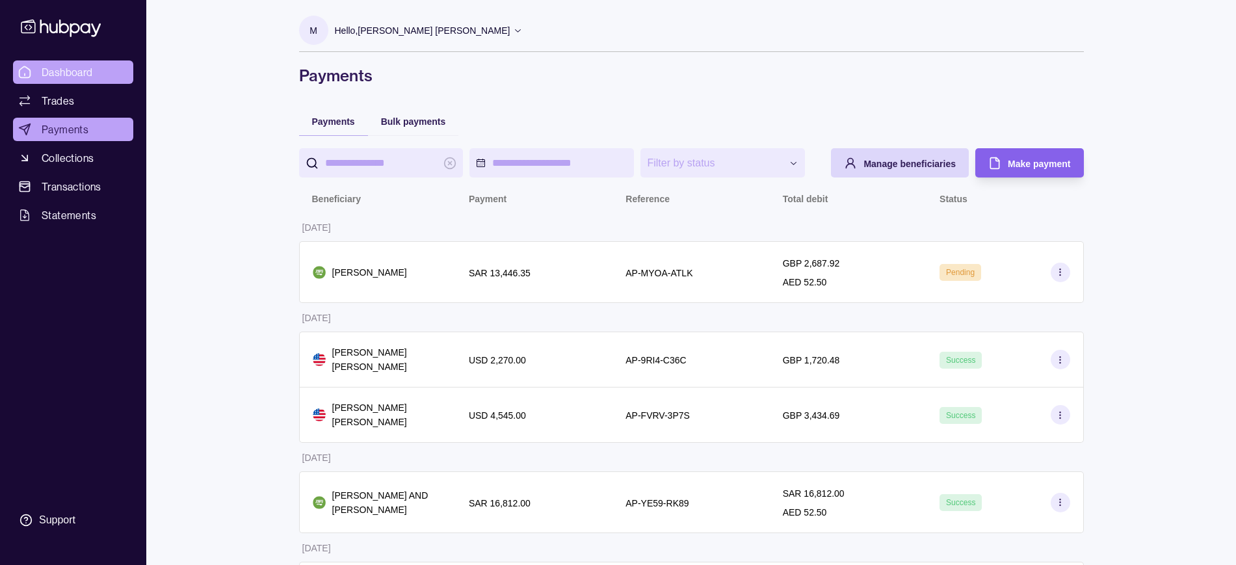
click at [68, 68] on span "Dashboard" at bounding box center [67, 72] width 51 height 16
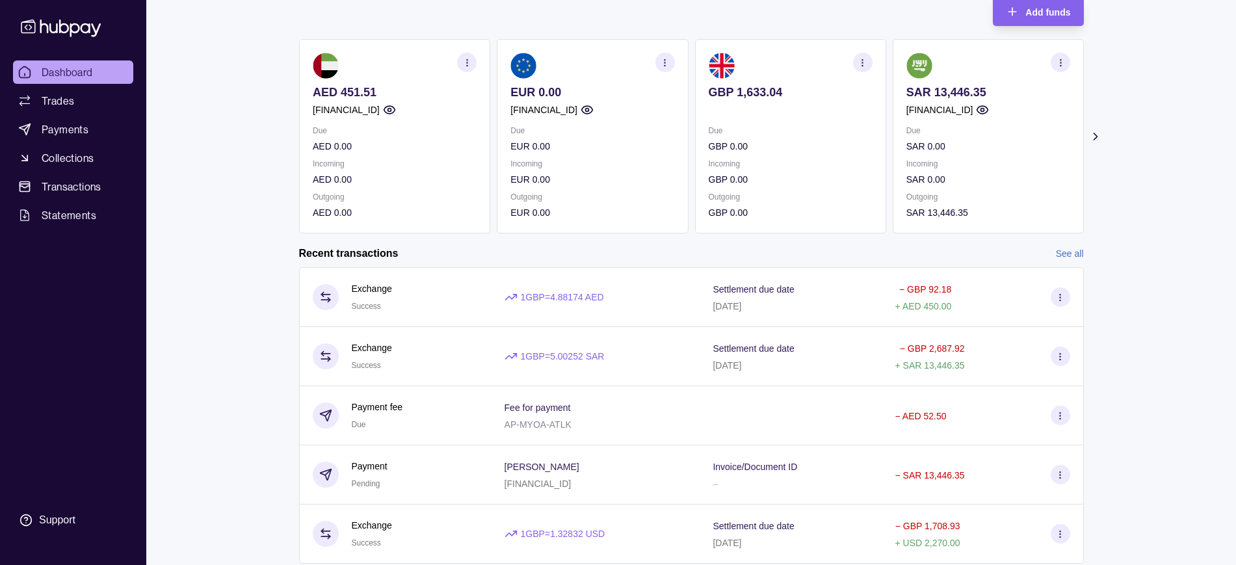
scroll to position [93, 0]
